Goal: Check status: Check status

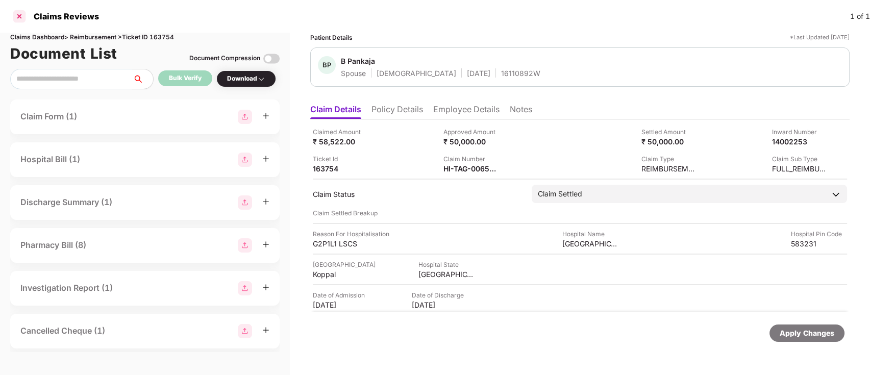
click at [24, 13] on div at bounding box center [19, 16] width 16 height 16
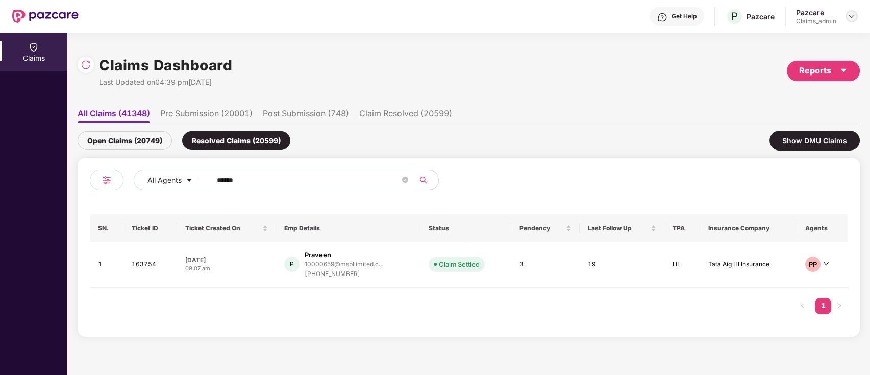
click at [850, 15] on img at bounding box center [851, 16] width 8 height 8
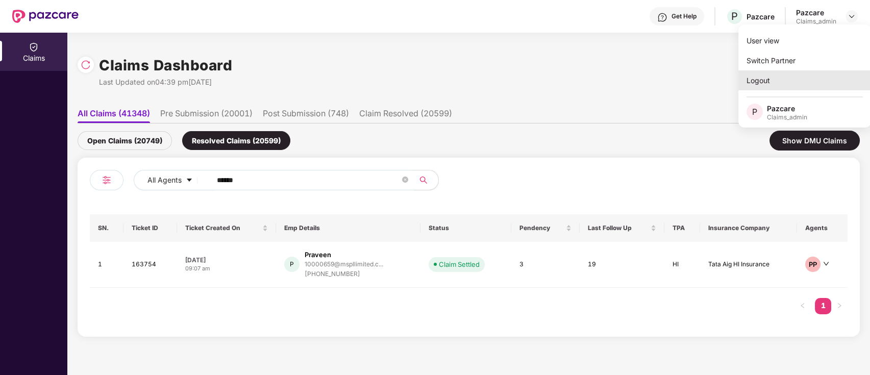
click at [798, 79] on div "Logout" at bounding box center [804, 80] width 133 height 20
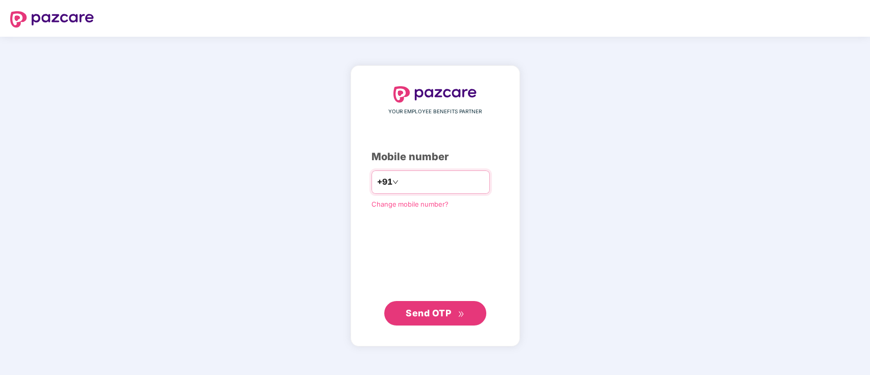
click at [451, 184] on input "number" at bounding box center [442, 182] width 84 height 16
type input "**********"
click at [434, 313] on span "Send OTP" at bounding box center [428, 313] width 45 height 11
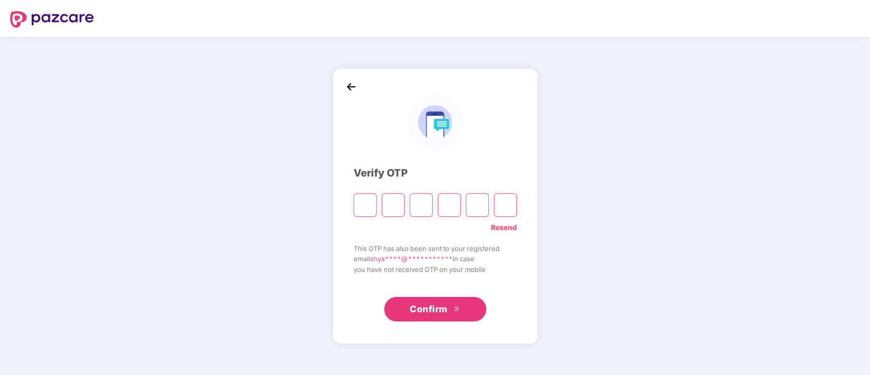
type input "*"
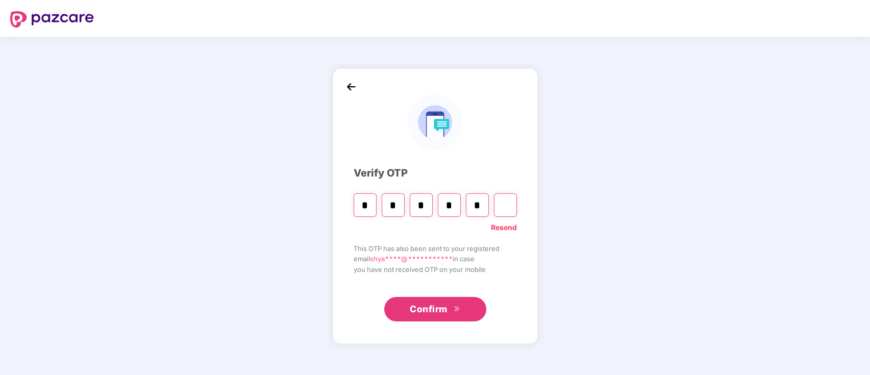
type input "*"
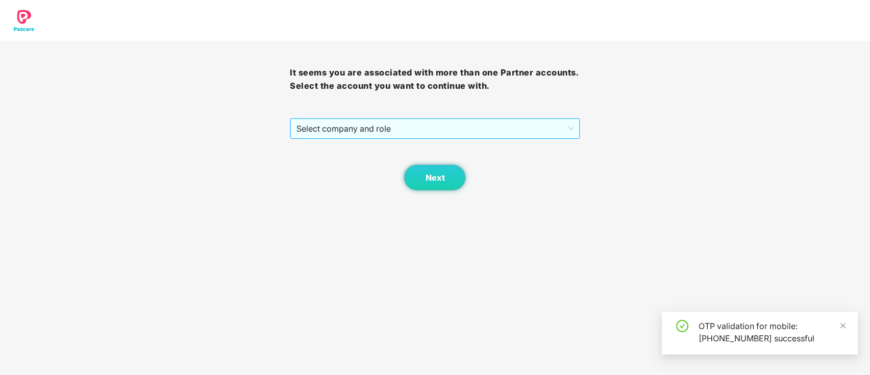
click at [412, 125] on span "Select company and role" at bounding box center [434, 128] width 276 height 19
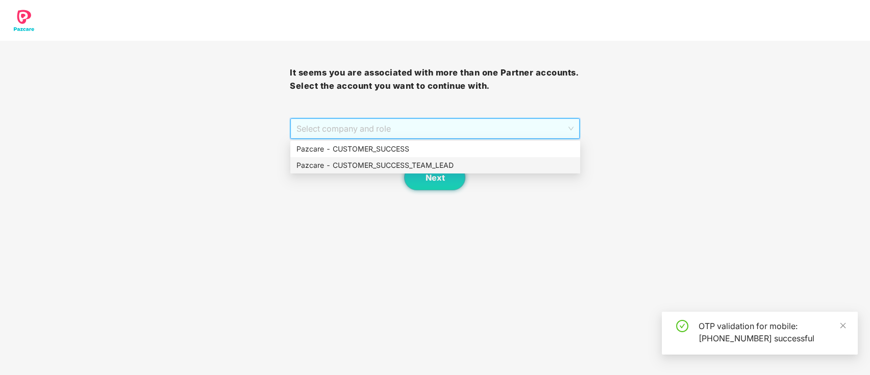
click at [408, 162] on div "Pazcare - CUSTOMER_SUCCESS_TEAM_LEAD" at bounding box center [435, 165] width 278 height 11
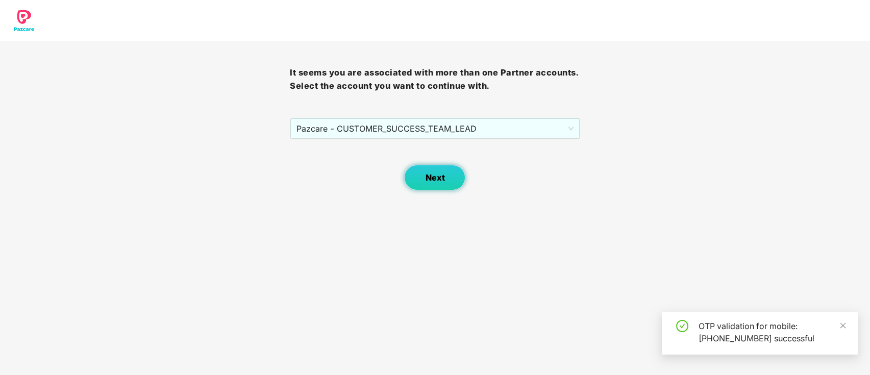
click at [420, 172] on button "Next" at bounding box center [434, 178] width 61 height 26
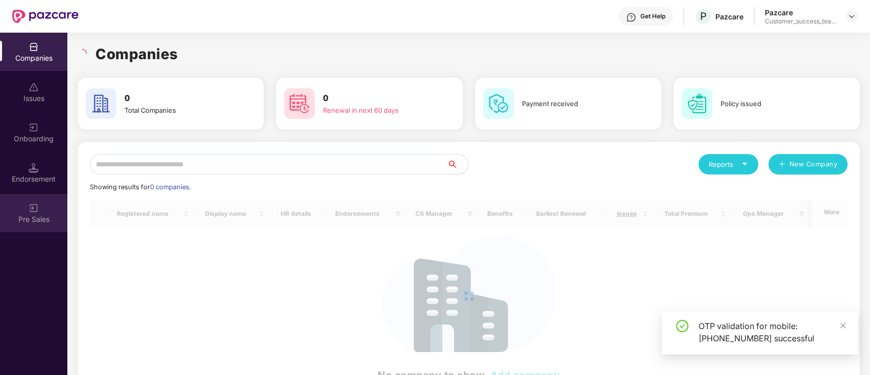
click at [33, 214] on div "Pre Sales" at bounding box center [33, 219] width 67 height 10
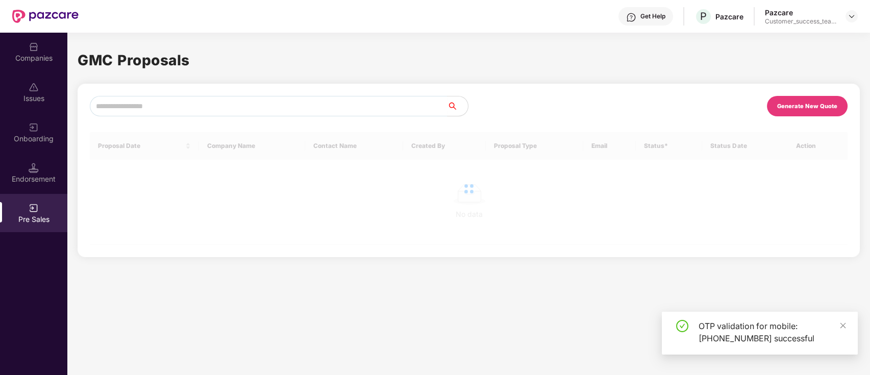
click at [33, 185] on div "Endorsement" at bounding box center [33, 173] width 67 height 38
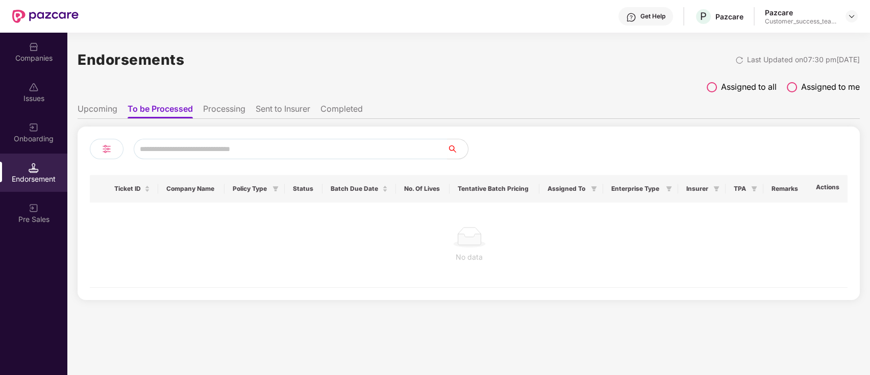
click at [712, 91] on span at bounding box center [712, 87] width 10 height 10
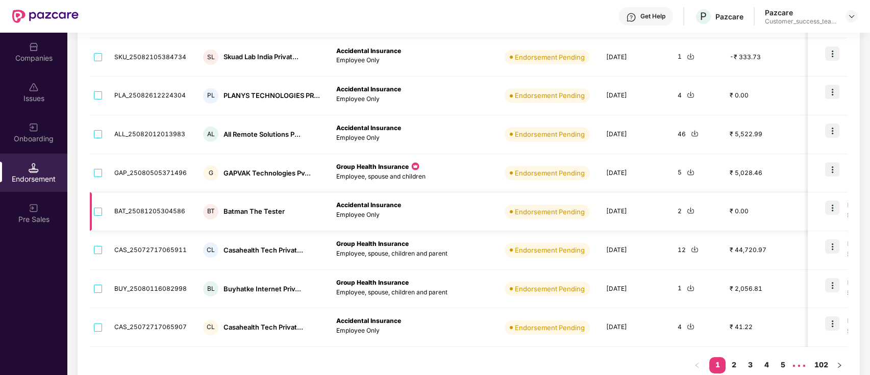
scroll to position [272, 0]
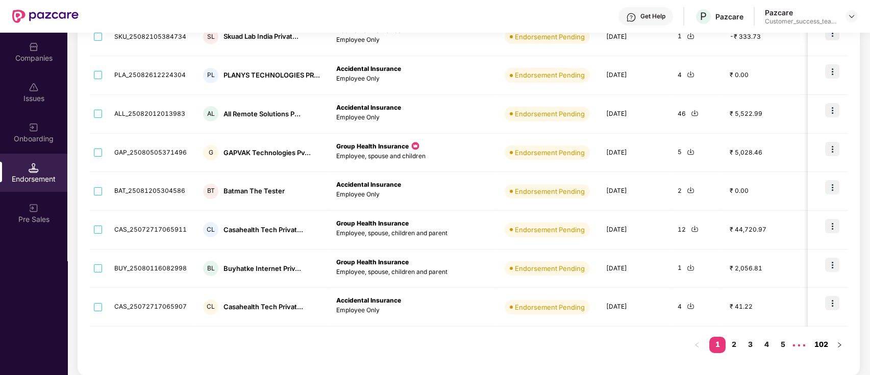
click at [819, 343] on link "102" at bounding box center [821, 344] width 20 height 15
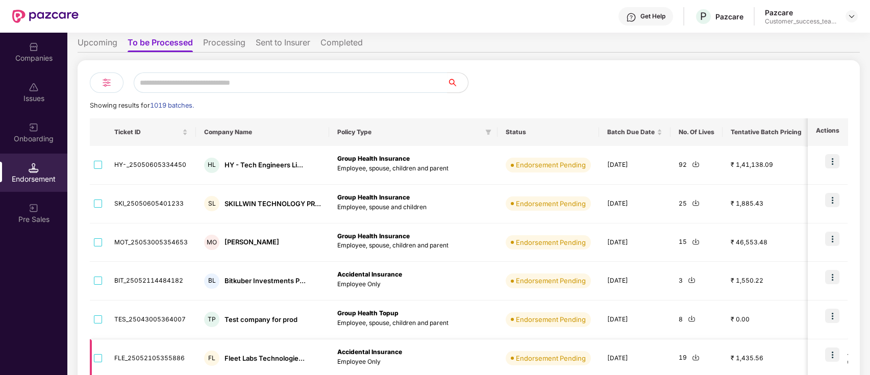
scroll to position [29, 0]
